Goal: Use online tool/utility: Utilize a website feature to perform a specific function

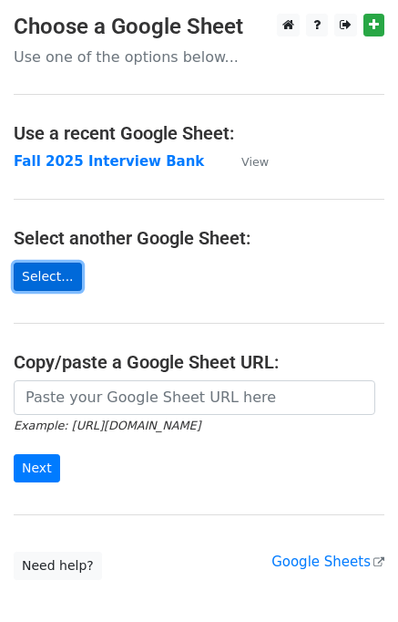
click at [32, 280] on link "Select..." at bounding box center [48, 277] width 68 height 28
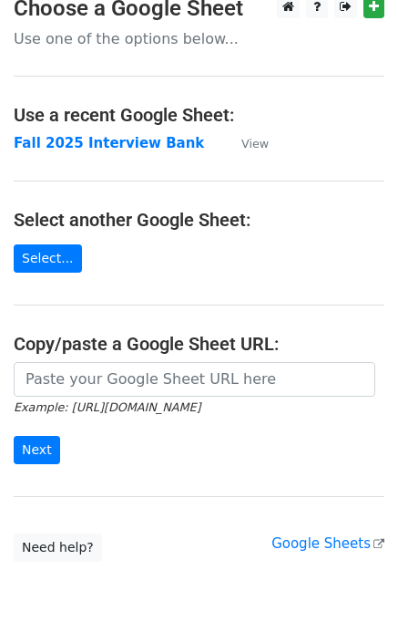
scroll to position [18, 0]
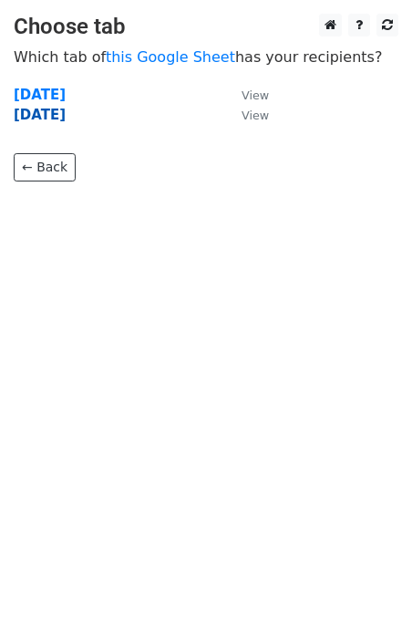
click at [66, 118] on strong "[DATE]" at bounding box center [40, 115] width 52 height 16
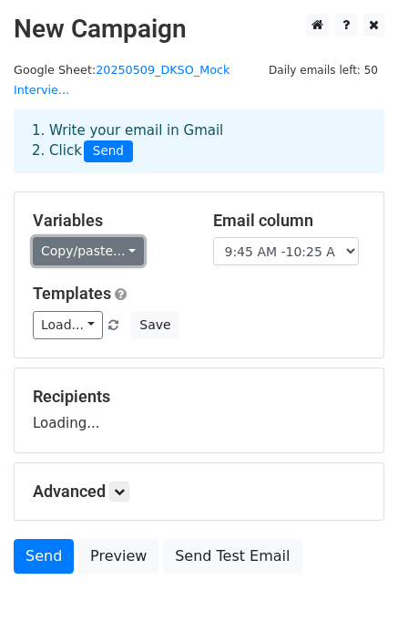
click at [85, 237] on link "Copy/paste..." at bounding box center [88, 251] width 111 height 28
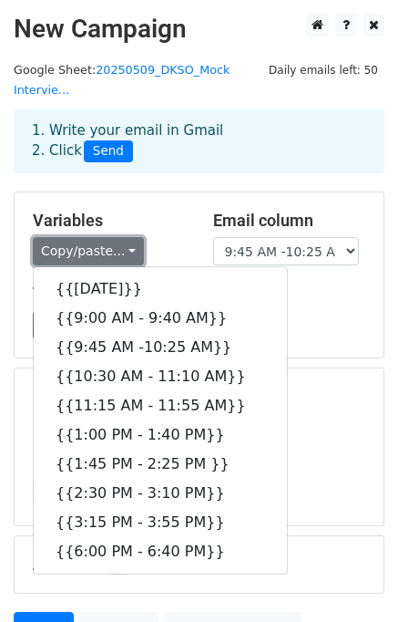
click at [85, 237] on link "Copy/paste..." at bounding box center [88, 251] width 111 height 28
click at [88, 237] on link "Copy/paste..." at bounding box center [88, 251] width 111 height 28
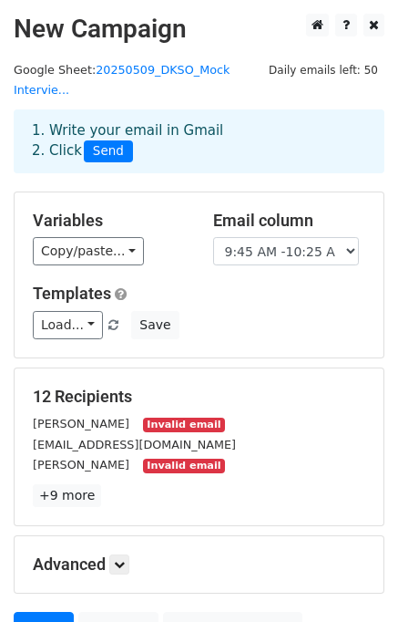
click at [181, 211] on h5 "Variables" at bounding box center [109, 221] width 153 height 20
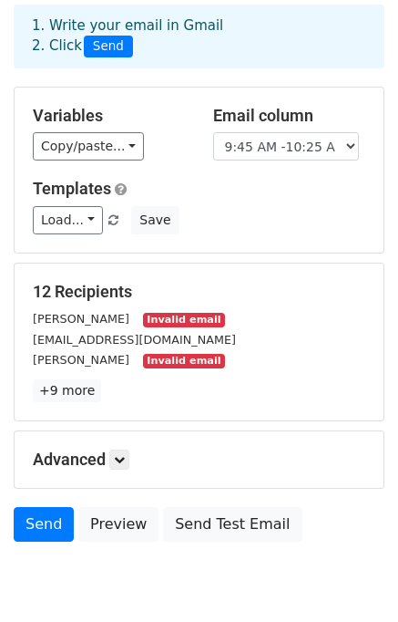
scroll to position [157, 0]
